Goal: Obtain resource: Download file/media

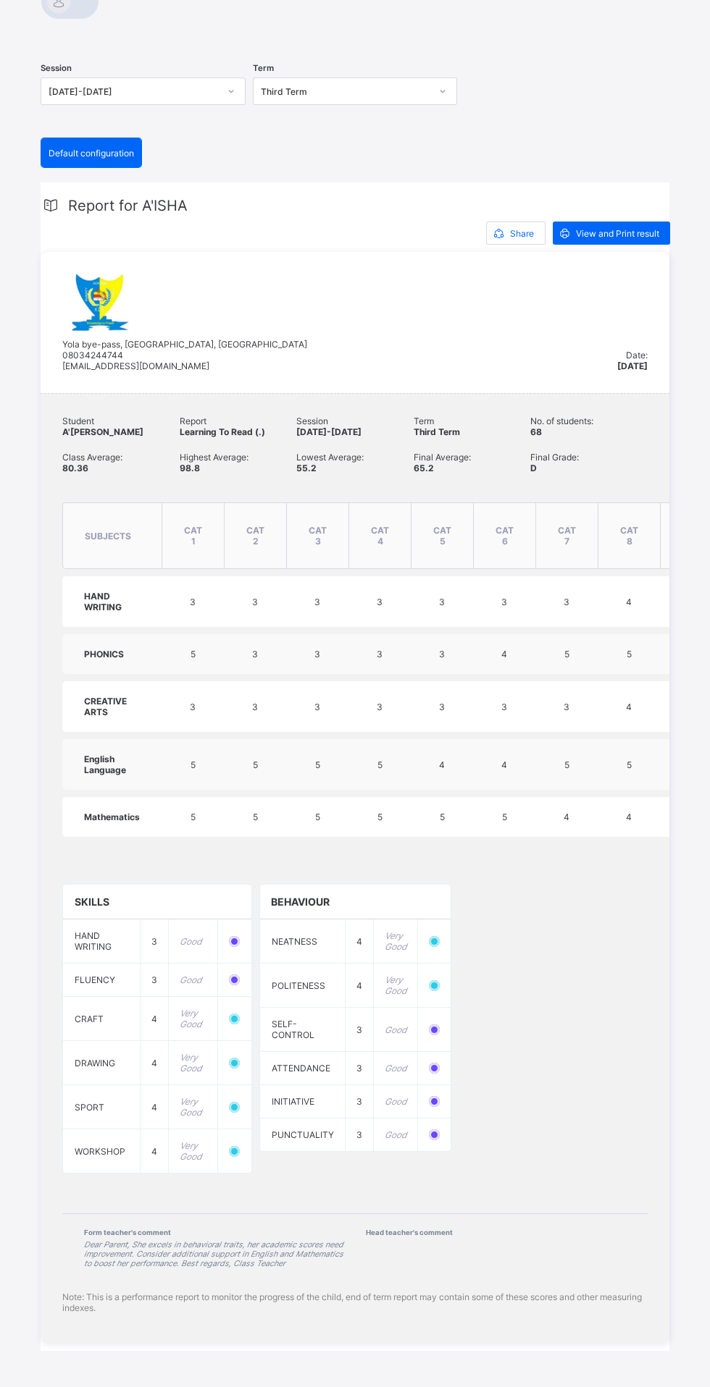
scroll to position [413, 0]
click at [473, 495] on table "subjects CAT 1 CAT 2 CAT 3 CAT 4 CAT 5 CAT 6 CAT 7 CAT 8 EXAM total grade comme…" at bounding box center [515, 669] width 907 height 349
click at [497, 227] on icon at bounding box center [498, 234] width 15 height 14
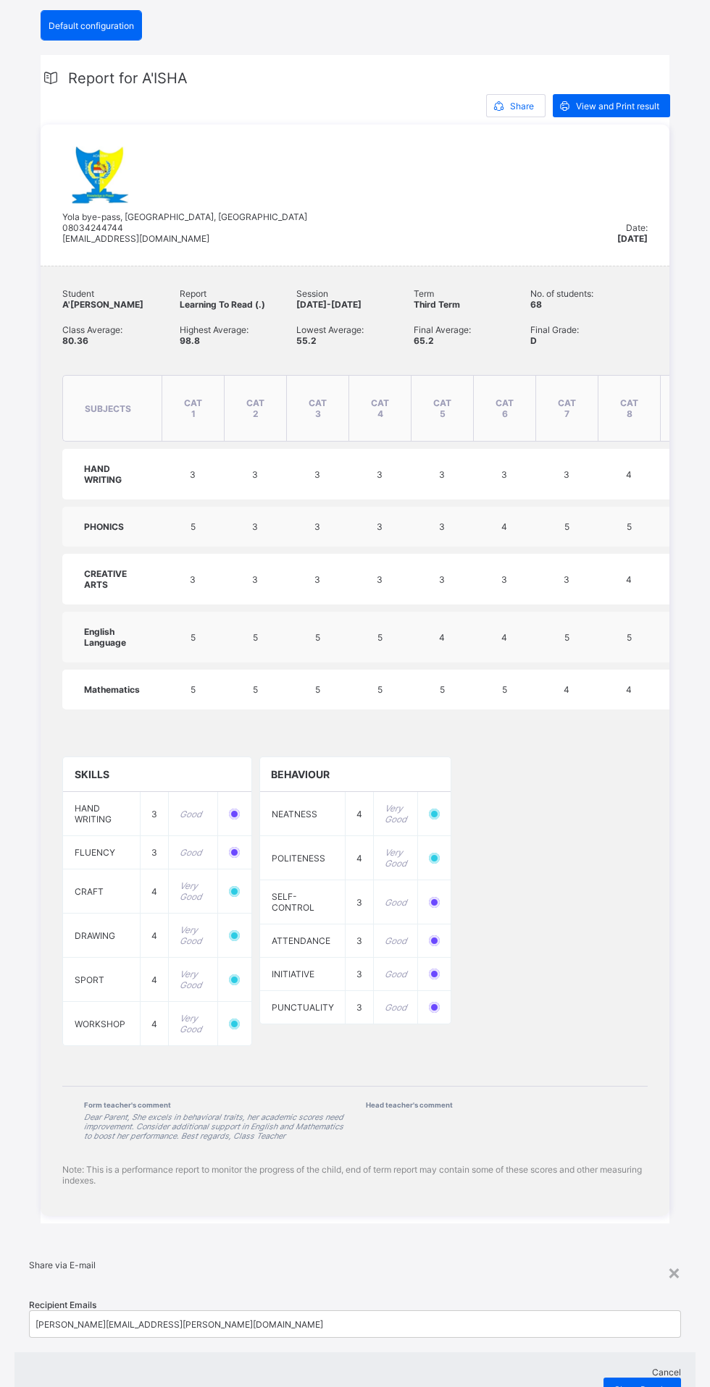
click at [614, 1384] on span "Share Results" at bounding box center [642, 1389] width 56 height 11
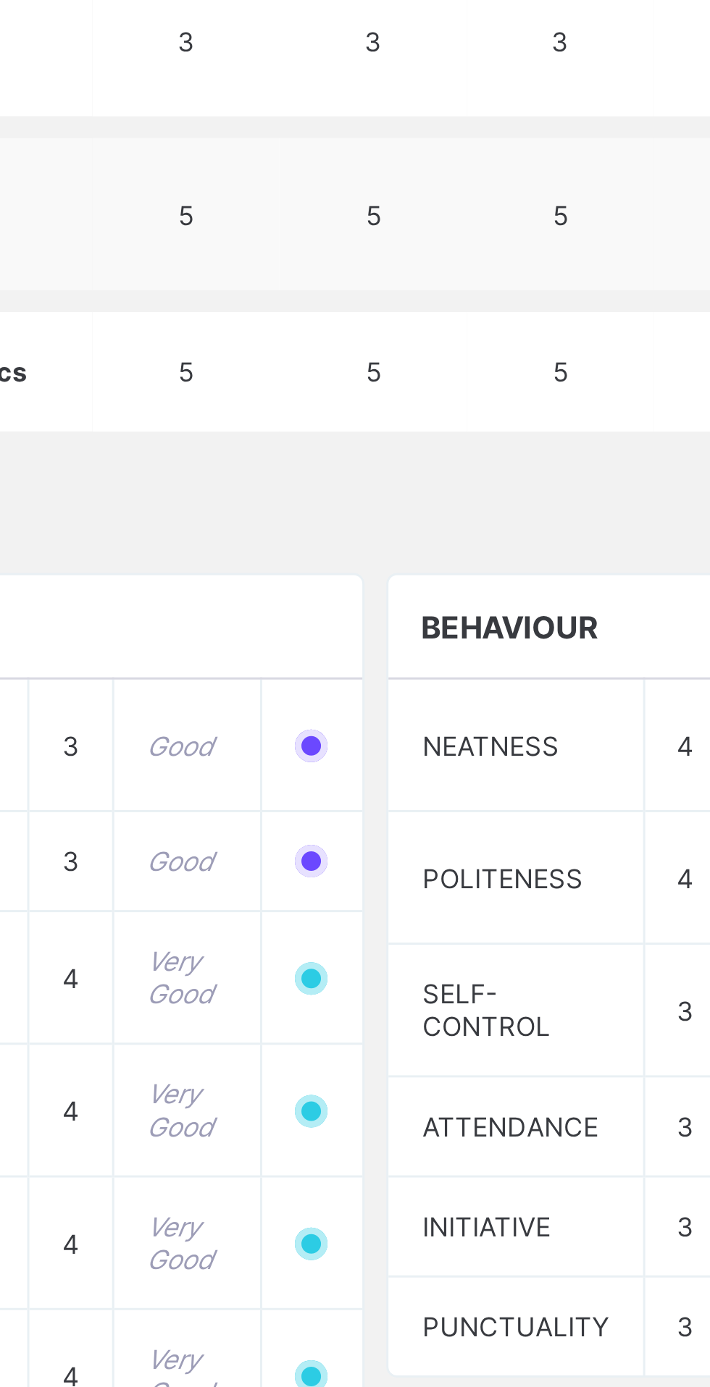
click at [154, 1245] on div "× Share via E-mail Recipient Emails 0 results available. Use Up and Down to cho…" at bounding box center [354, 1337] width 681 height 185
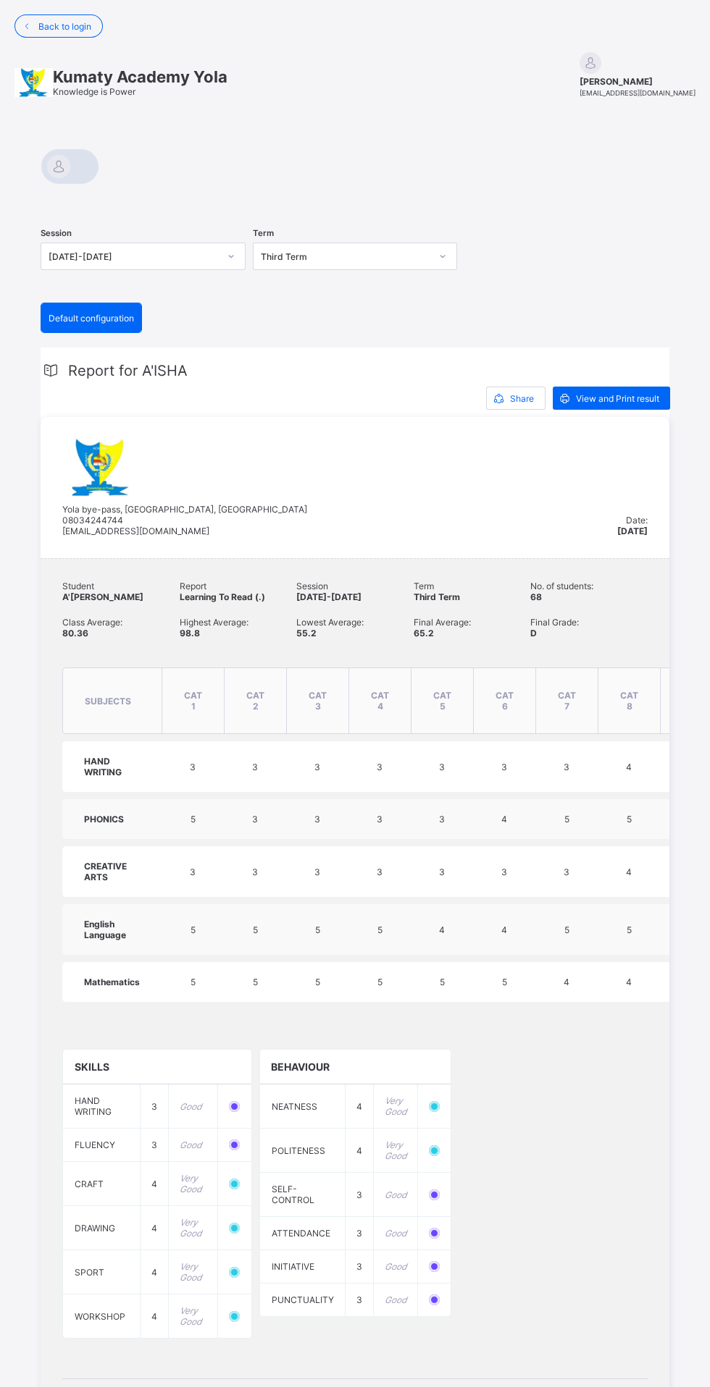
click at [630, 390] on div "View and Print result" at bounding box center [610, 398] width 117 height 23
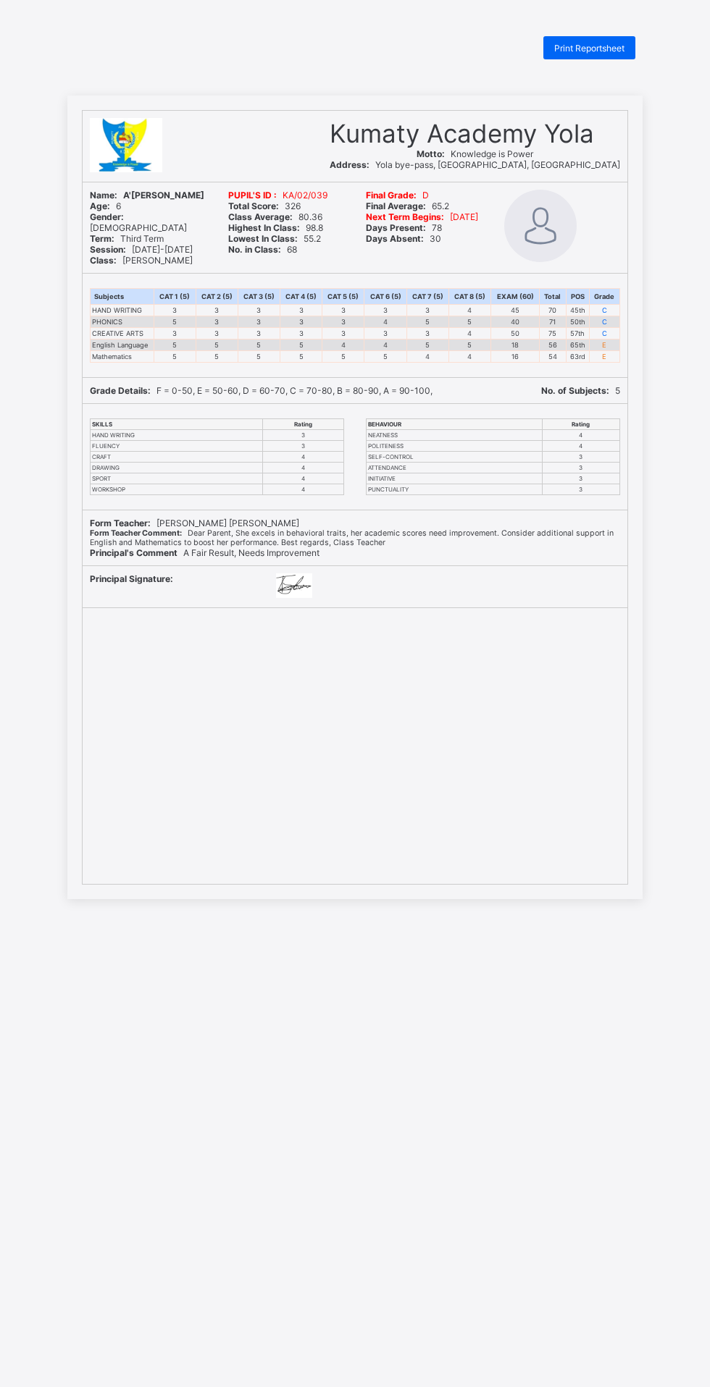
click at [287, 14] on html "Print Reportsheet Kumaty Academy Yola Motto: Knowledge is Power Address: Yola b…" at bounding box center [355, 712] width 710 height 1424
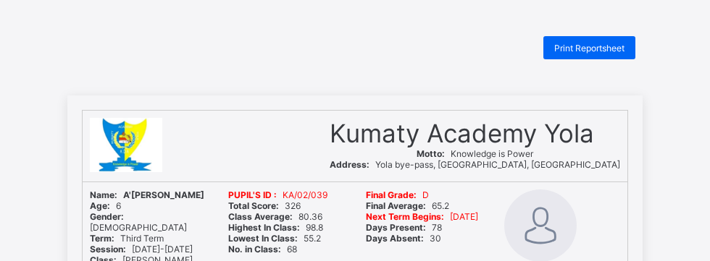
click at [579, 41] on div "Print Reportsheet" at bounding box center [589, 47] width 92 height 23
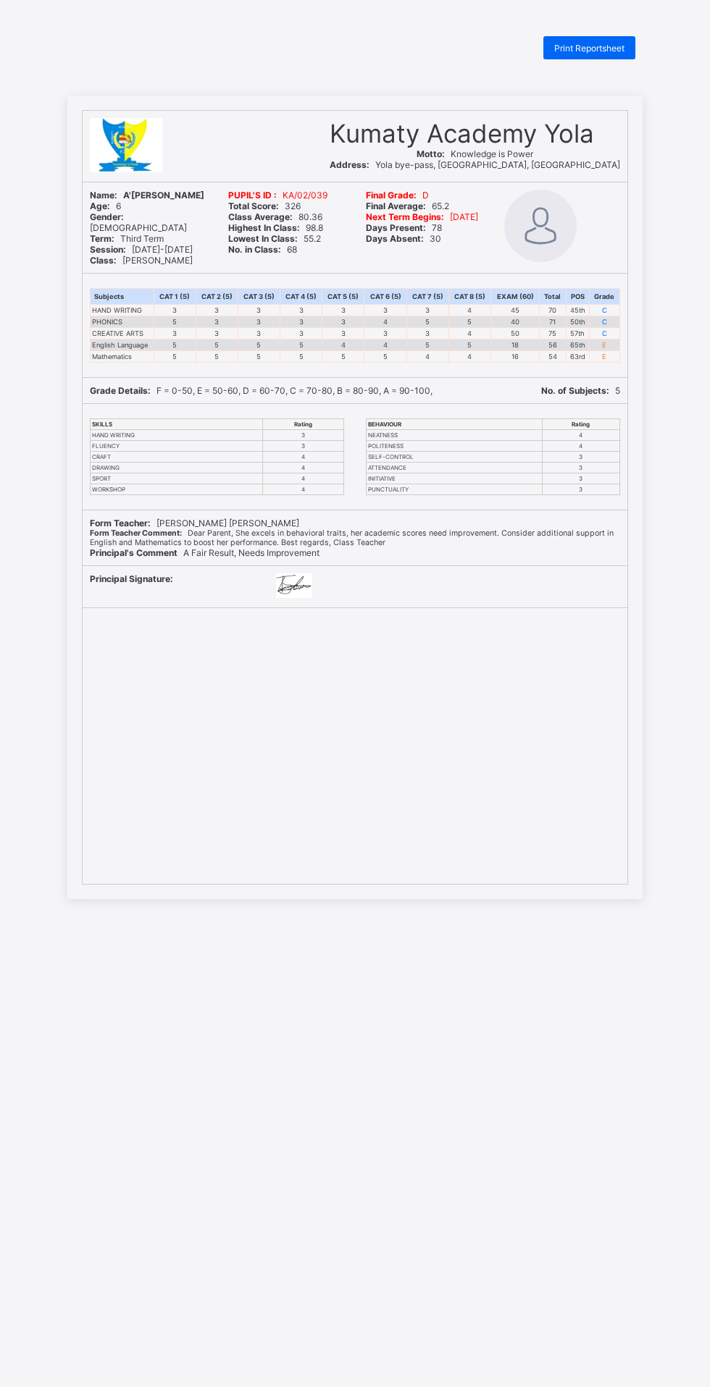
scroll to position [12, 0]
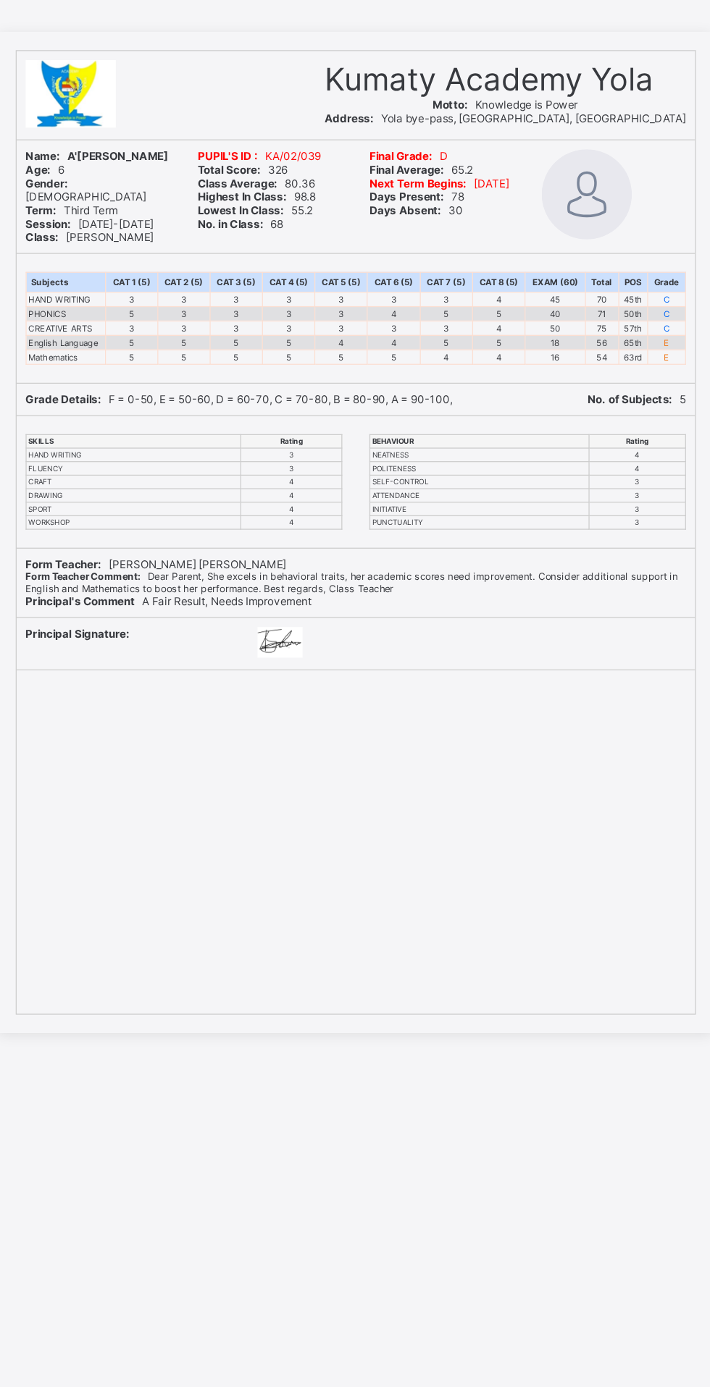
click at [518, 990] on div "Print Reportsheet Kumaty Academy [PERSON_NAME]: Knowledge is Power Address: Yol…" at bounding box center [355, 729] width 710 height 1387
